Goal: Entertainment & Leisure: Consume media (video, audio)

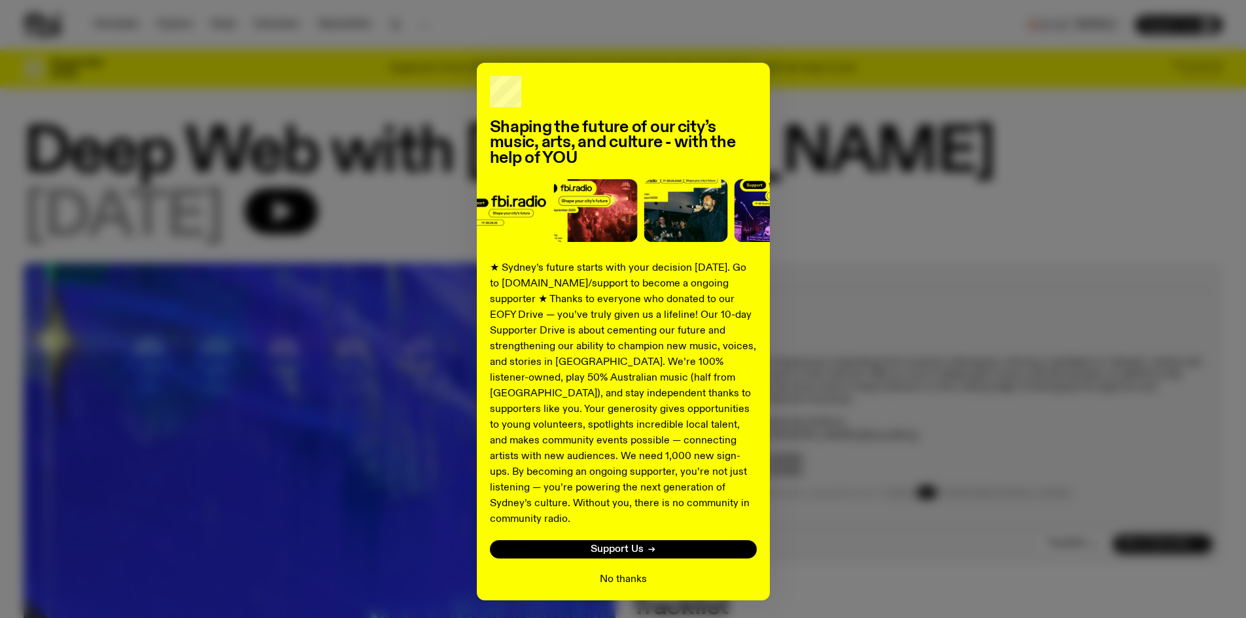
click at [617, 571] on button "No thanks" at bounding box center [623, 579] width 47 height 16
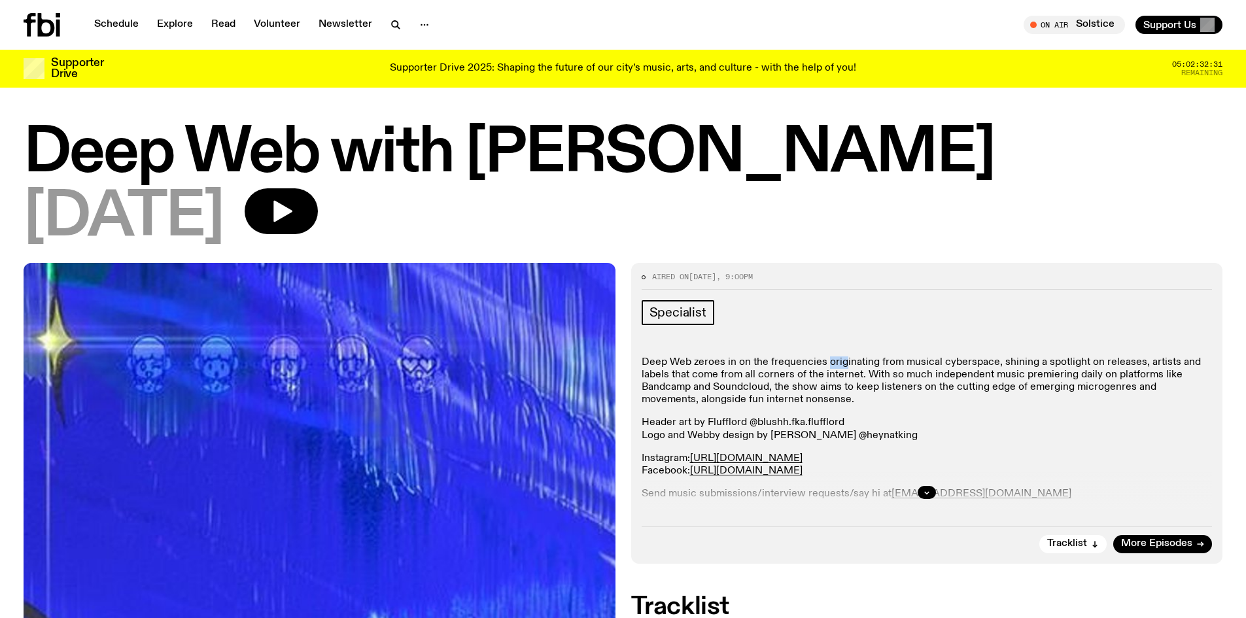
drag, startPoint x: 825, startPoint y: 348, endPoint x: 840, endPoint y: 354, distance: 16.4
click at [840, 354] on div "Specialist Deep Web zeroes in on the frequencies originating from musical cyber…" at bounding box center [926, 406] width 571 height 213
click at [830, 356] on p "Deep Web zeroes in on the frequencies originating from musical cyberspace, shin…" at bounding box center [926, 381] width 571 height 50
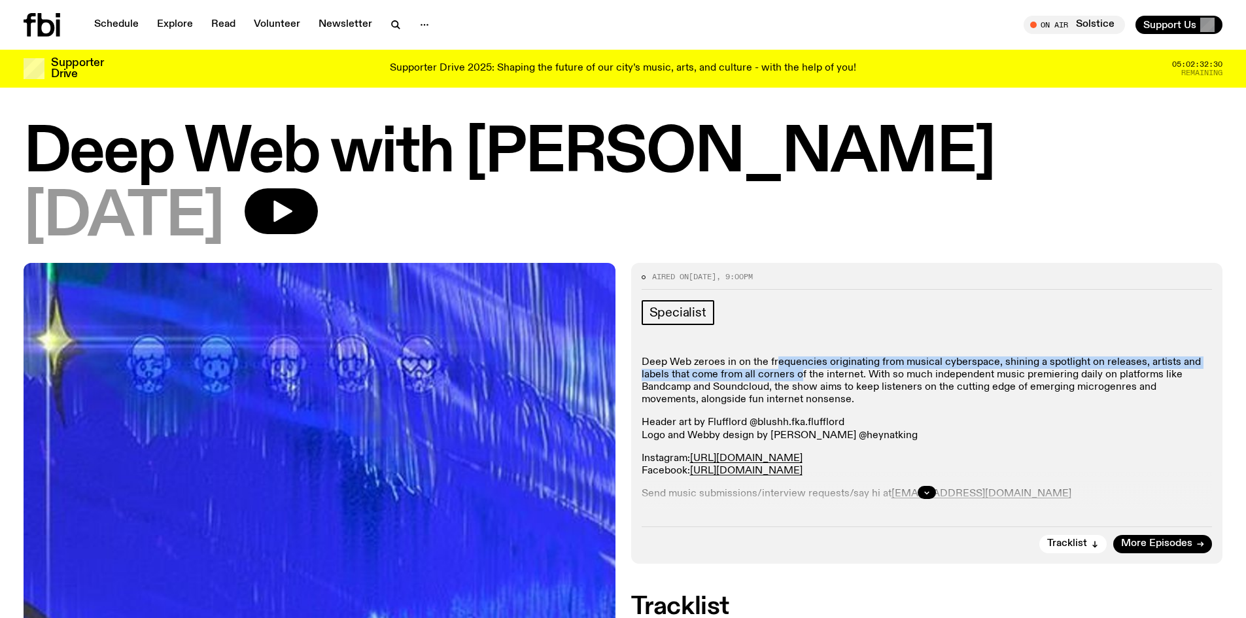
drag, startPoint x: 777, startPoint y: 366, endPoint x: 796, endPoint y: 379, distance: 23.2
click at [796, 379] on p "Deep Web zeroes in on the frequencies originating from musical cyberspace, shin…" at bounding box center [926, 381] width 571 height 50
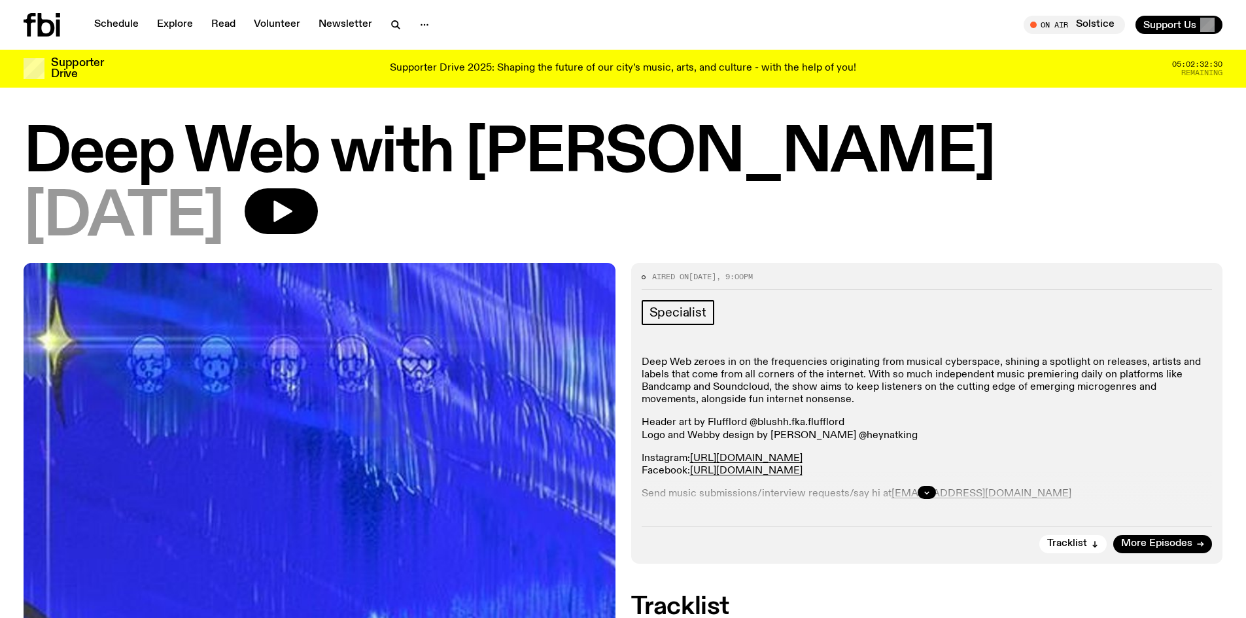
click at [779, 386] on p "Deep Web zeroes in on the frequencies originating from musical cyberspace, shin…" at bounding box center [926, 381] width 571 height 50
click at [292, 212] on icon "button" at bounding box center [282, 212] width 19 height 22
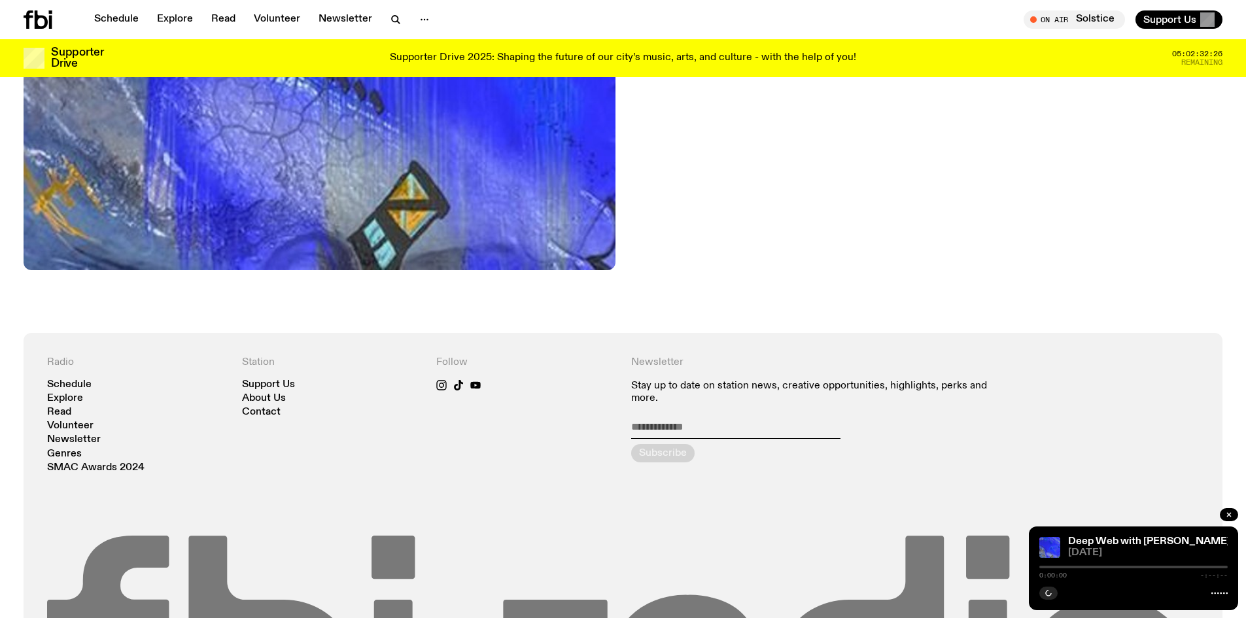
scroll to position [779, 0]
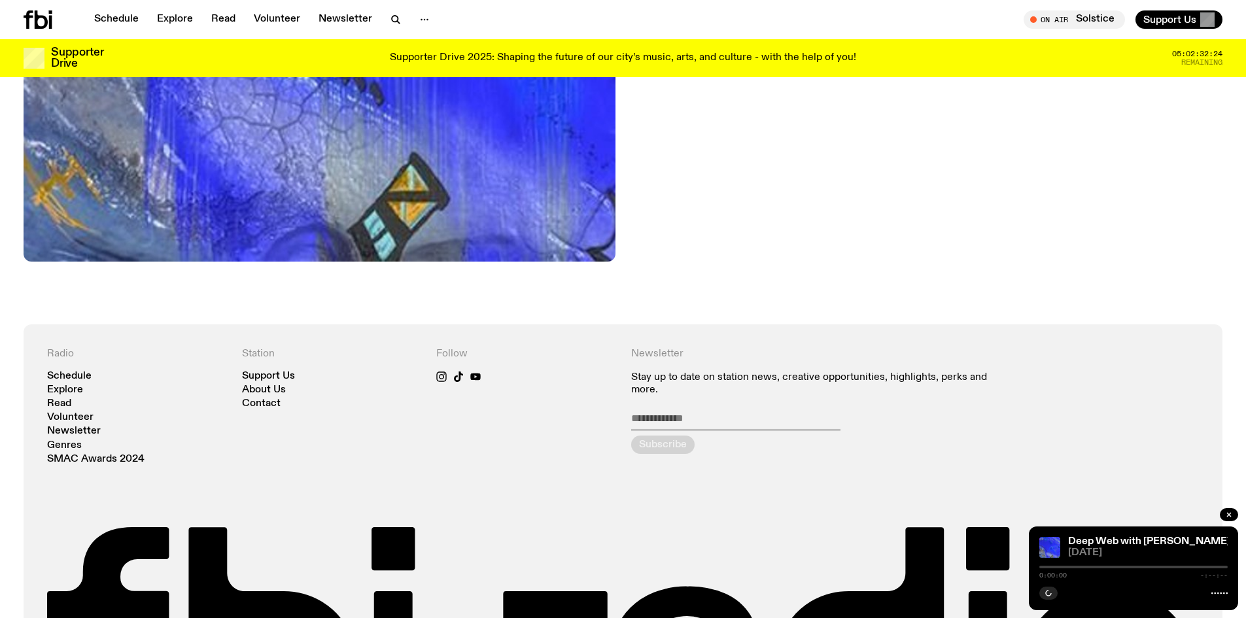
click at [1070, 567] on div at bounding box center [1133, 567] width 188 height 3
click at [1076, 568] on div at bounding box center [1133, 567] width 188 height 3
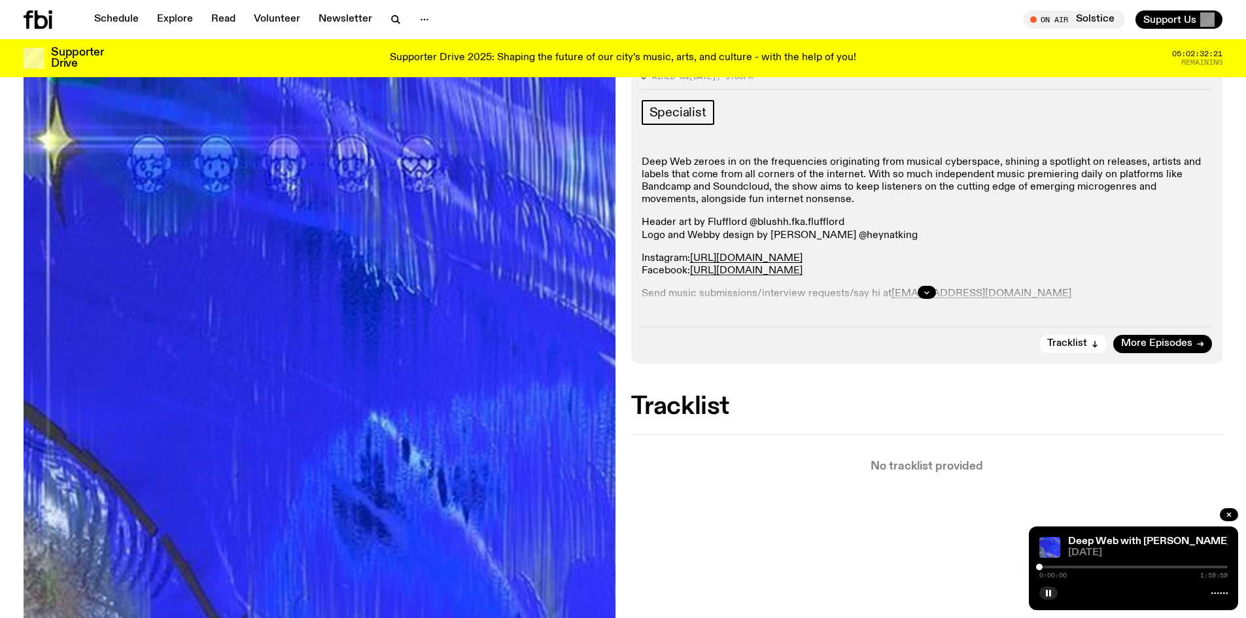
scroll to position [125, 0]
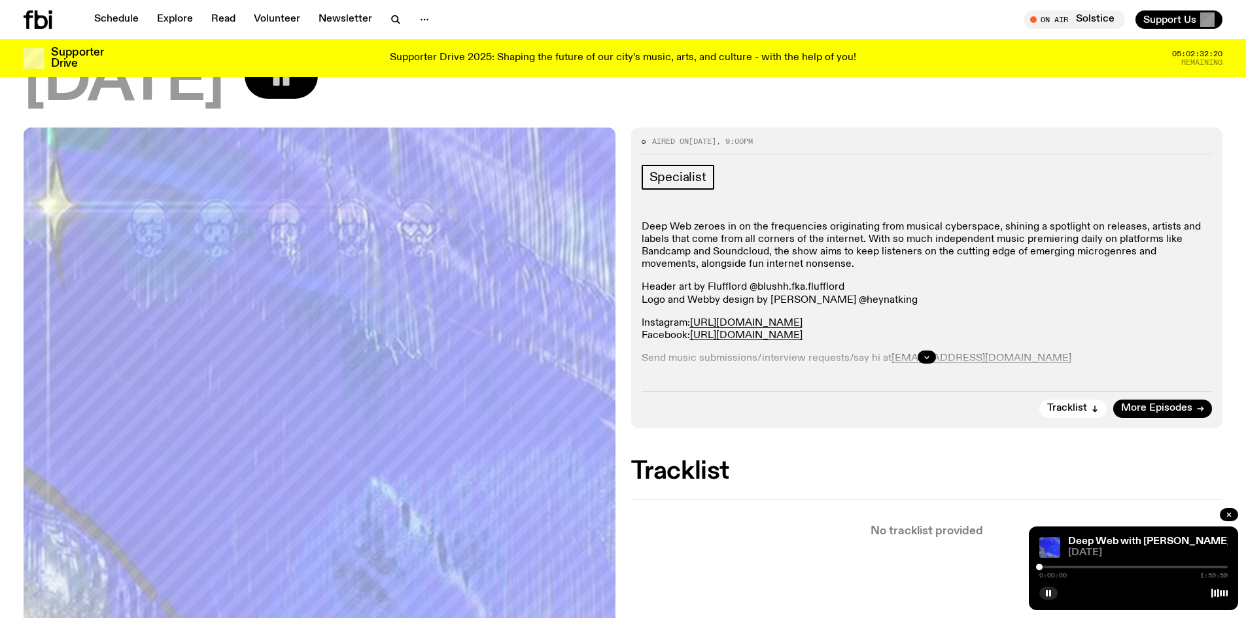
click at [1090, 553] on span "[DATE]" at bounding box center [1148, 553] width 160 height 10
click at [1093, 560] on div "Deep Web with [PERSON_NAME] [DATE] 0:00:01 1:59:59" at bounding box center [1132, 568] width 209 height 84
click at [1094, 566] on div at bounding box center [1133, 567] width 188 height 3
click at [933, 492] on div "Tracklist No tracklist provided" at bounding box center [927, 498] width 592 height 77
click at [1131, 569] on div "0:35:03 1:59:59" at bounding box center [1133, 571] width 188 height 16
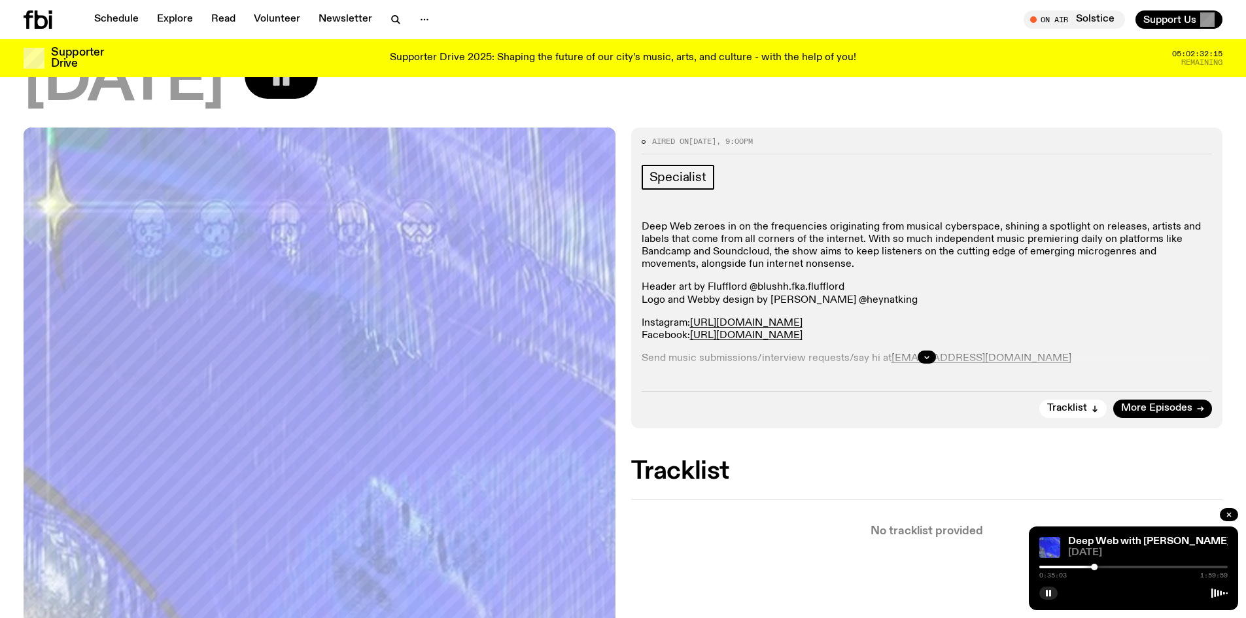
click at [1128, 567] on div at bounding box center [1133, 567] width 188 height 3
click at [1045, 598] on button "button" at bounding box center [1048, 592] width 18 height 13
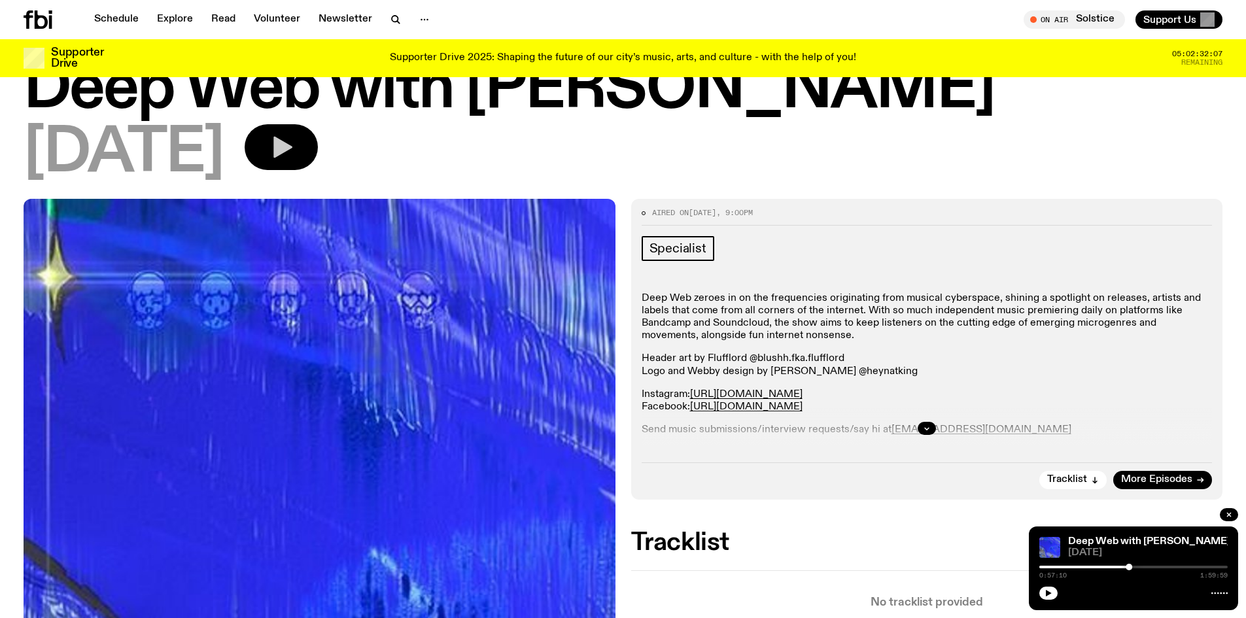
scroll to position [0, 0]
